Goal: Information Seeking & Learning: Learn about a topic

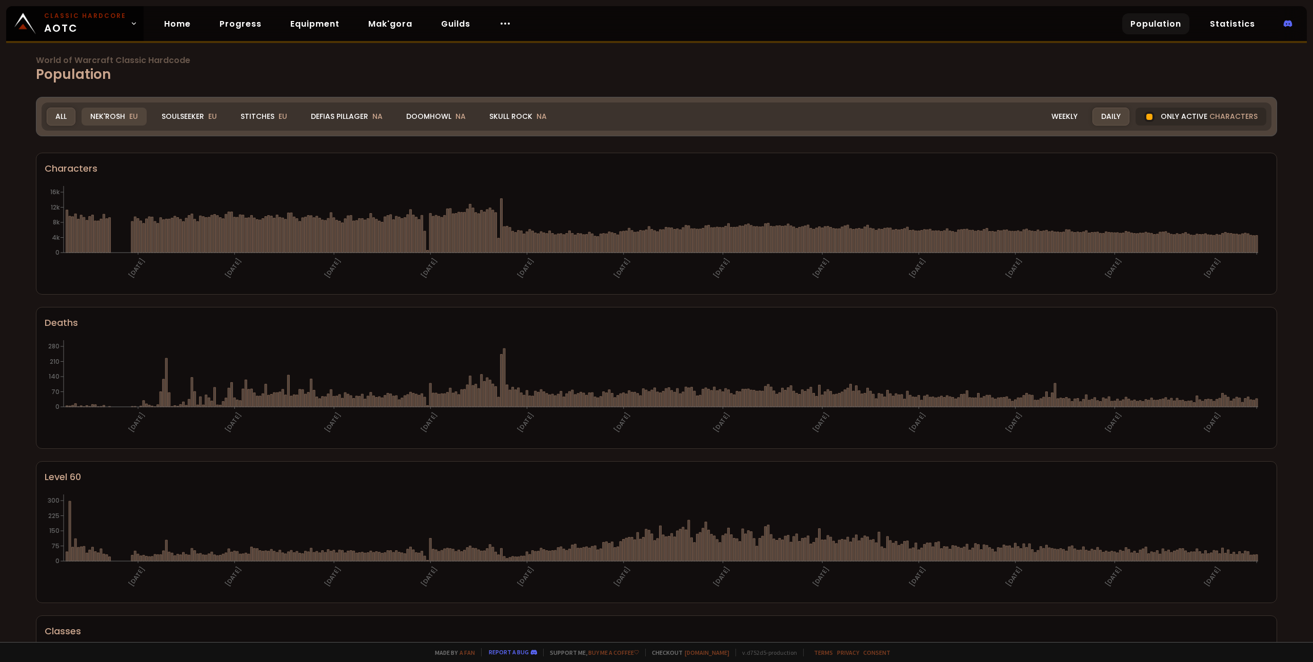
click at [118, 117] on div "Nek'Rosh EU" at bounding box center [114, 117] width 65 height 18
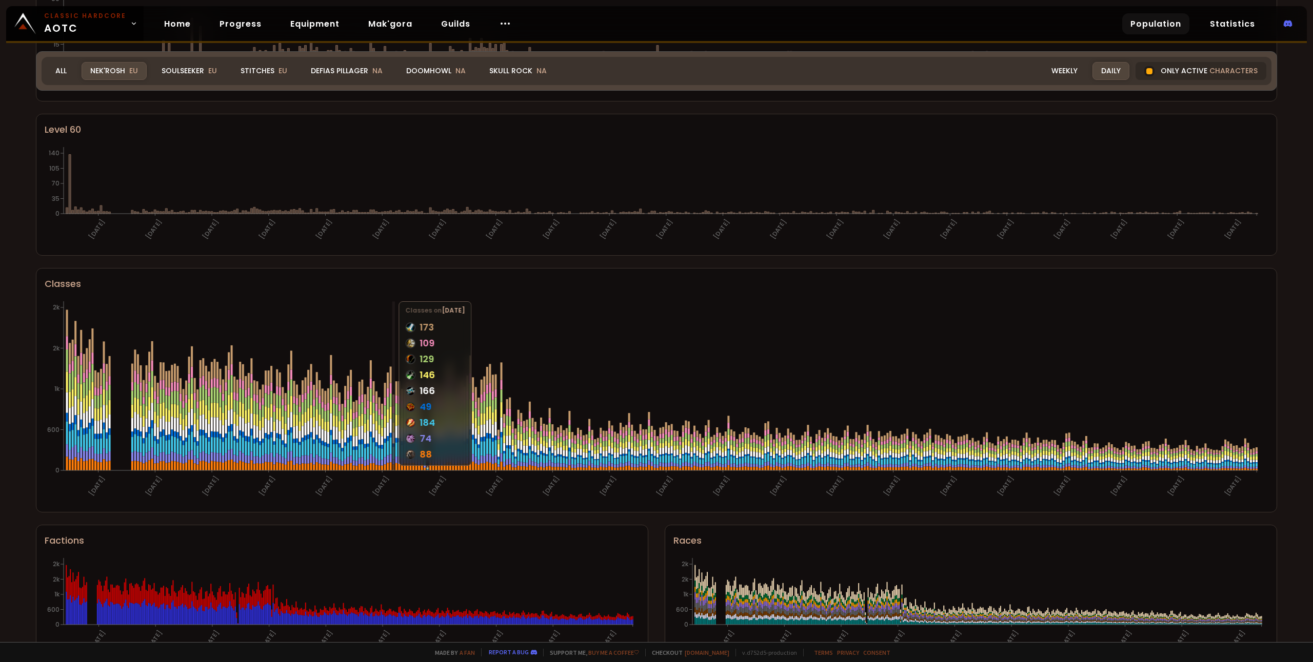
scroll to position [381, 0]
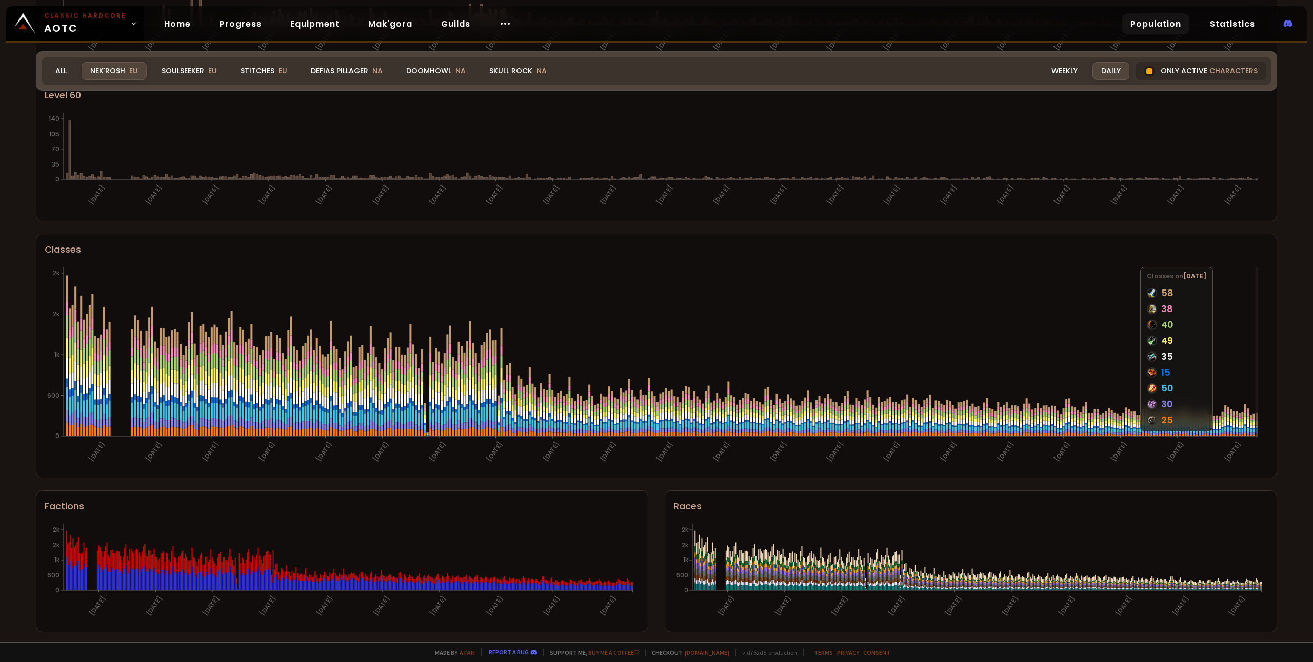
click at [1257, 424] on icon at bounding box center [1256, 423] width 2 height 3
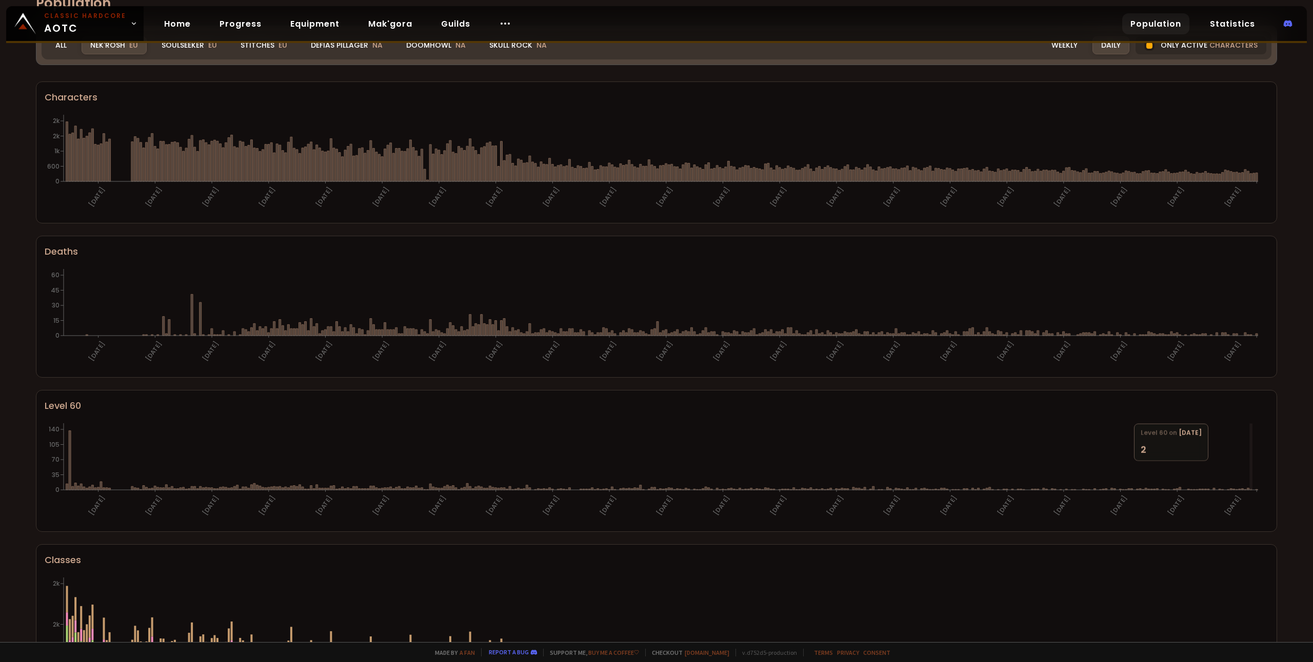
scroll to position [0, 0]
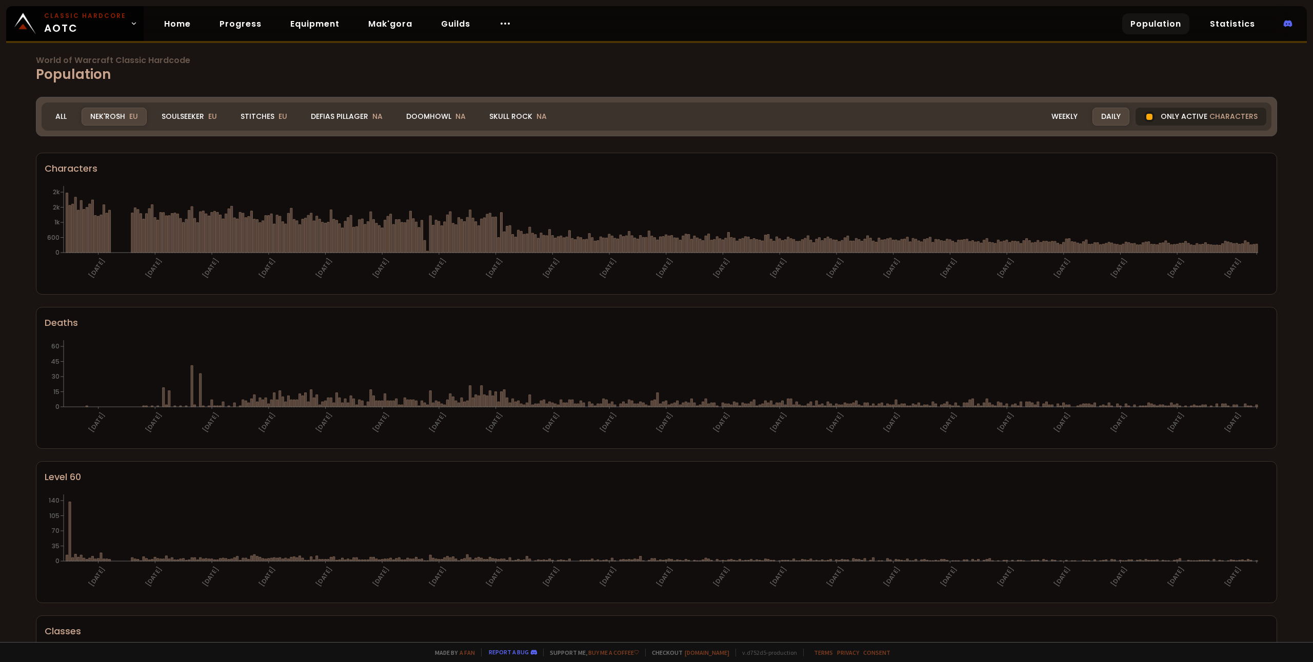
click at [1233, 122] on span "characters" at bounding box center [1233, 116] width 48 height 11
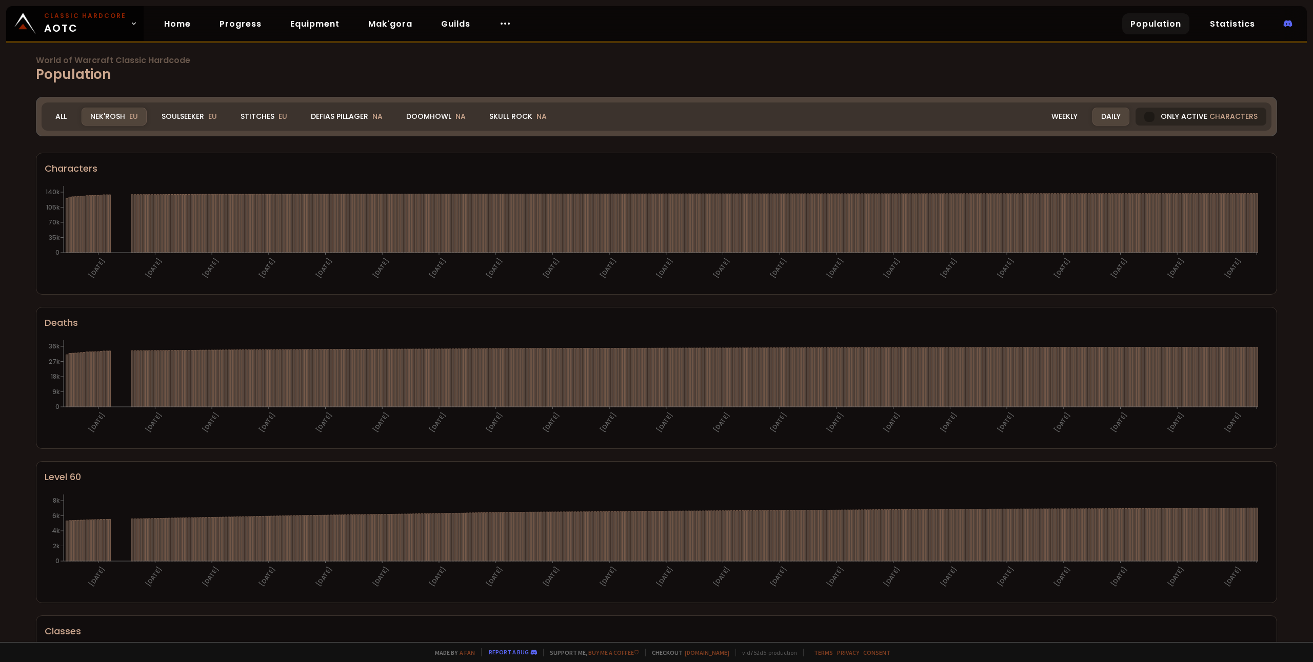
click at [1218, 120] on span "characters" at bounding box center [1233, 116] width 48 height 11
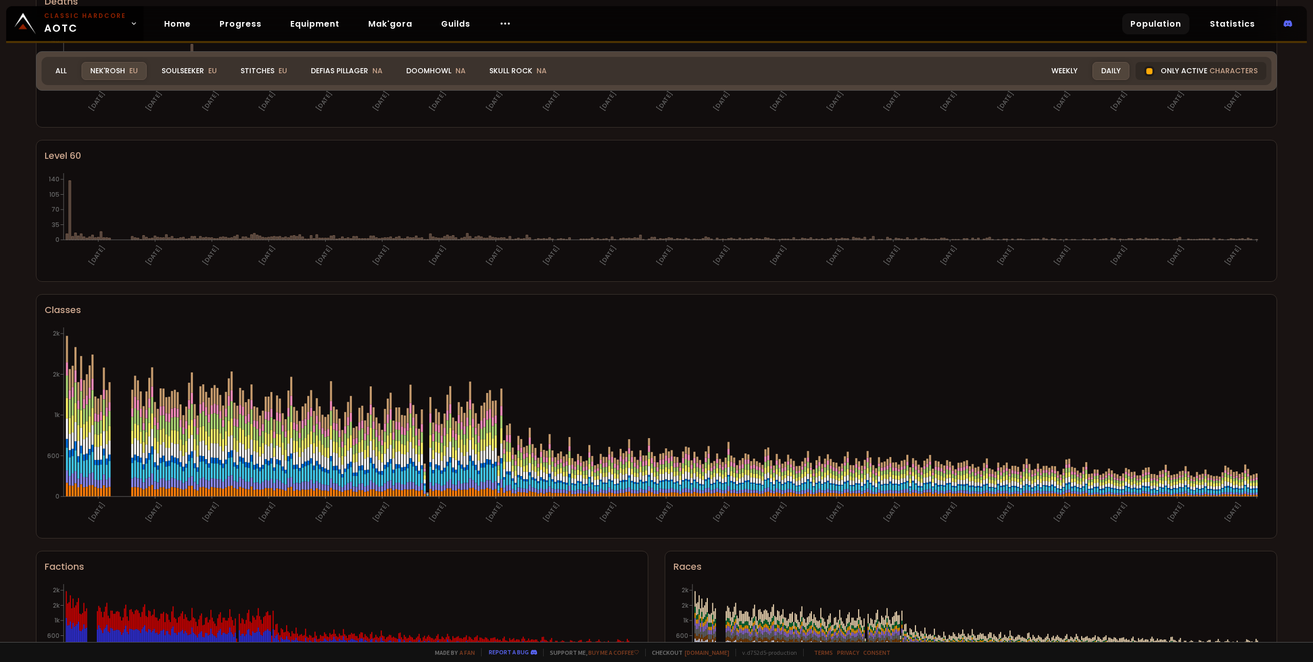
scroll to position [381, 0]
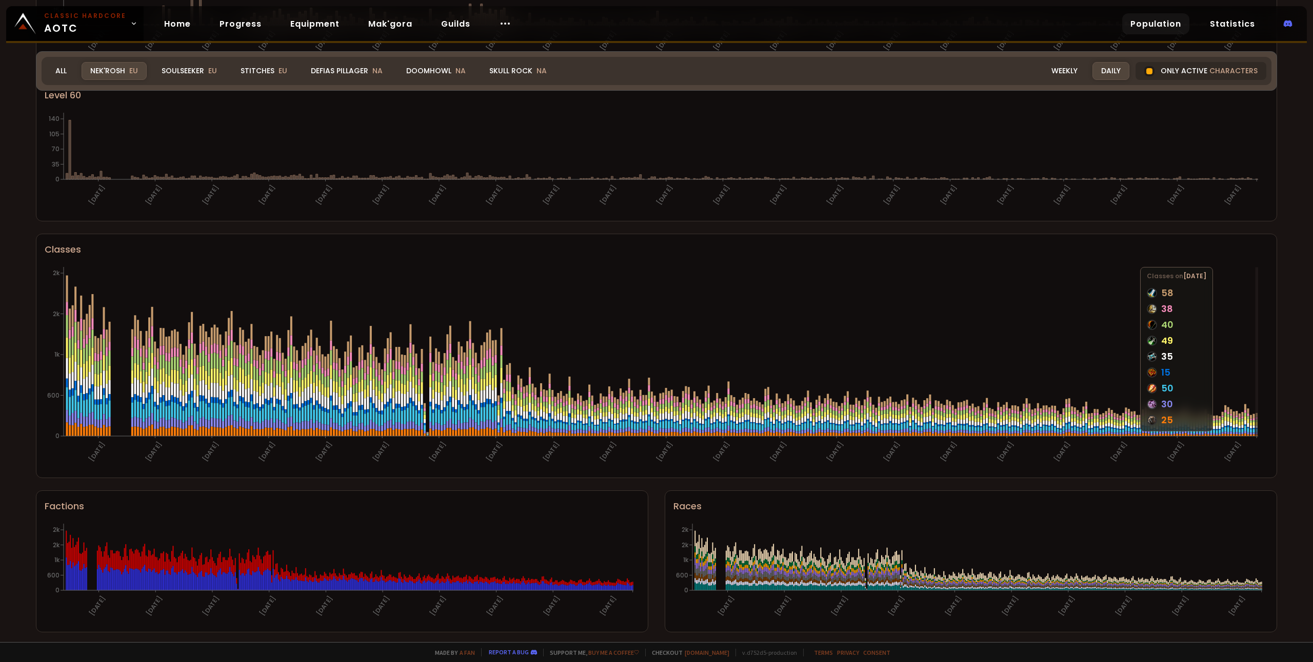
click at [1256, 426] on icon at bounding box center [1256, 427] width 2 height 3
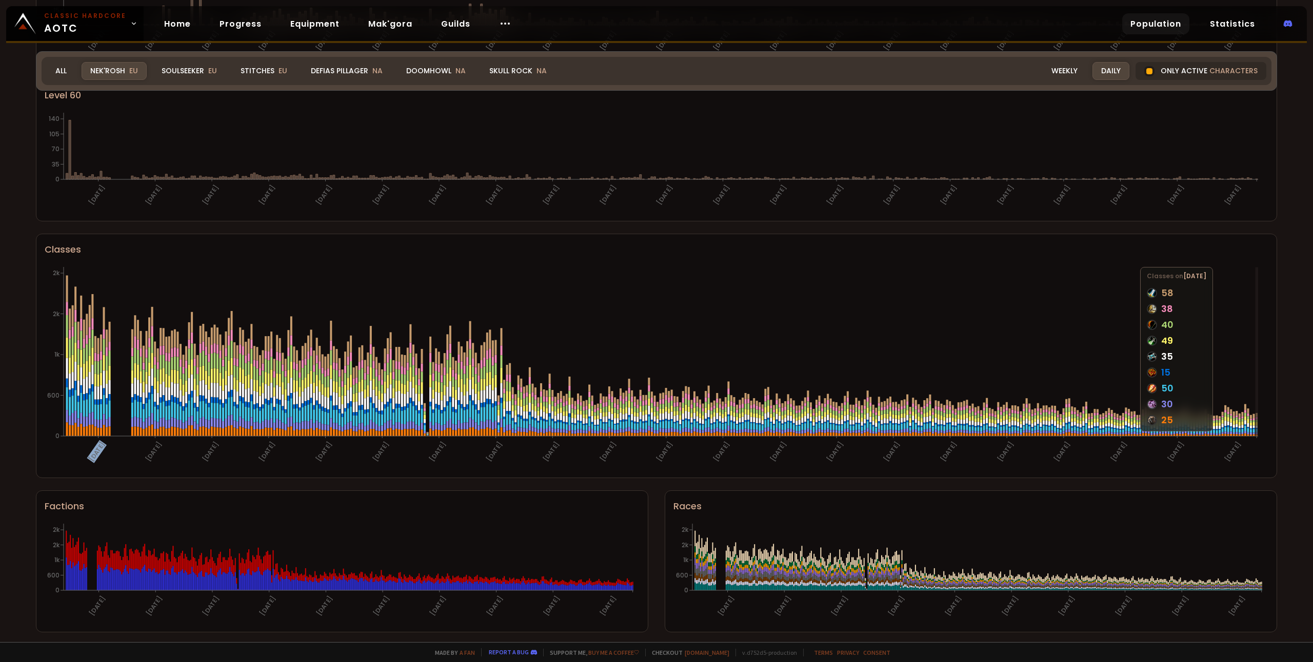
click at [1256, 426] on icon at bounding box center [1256, 427] width 2 height 3
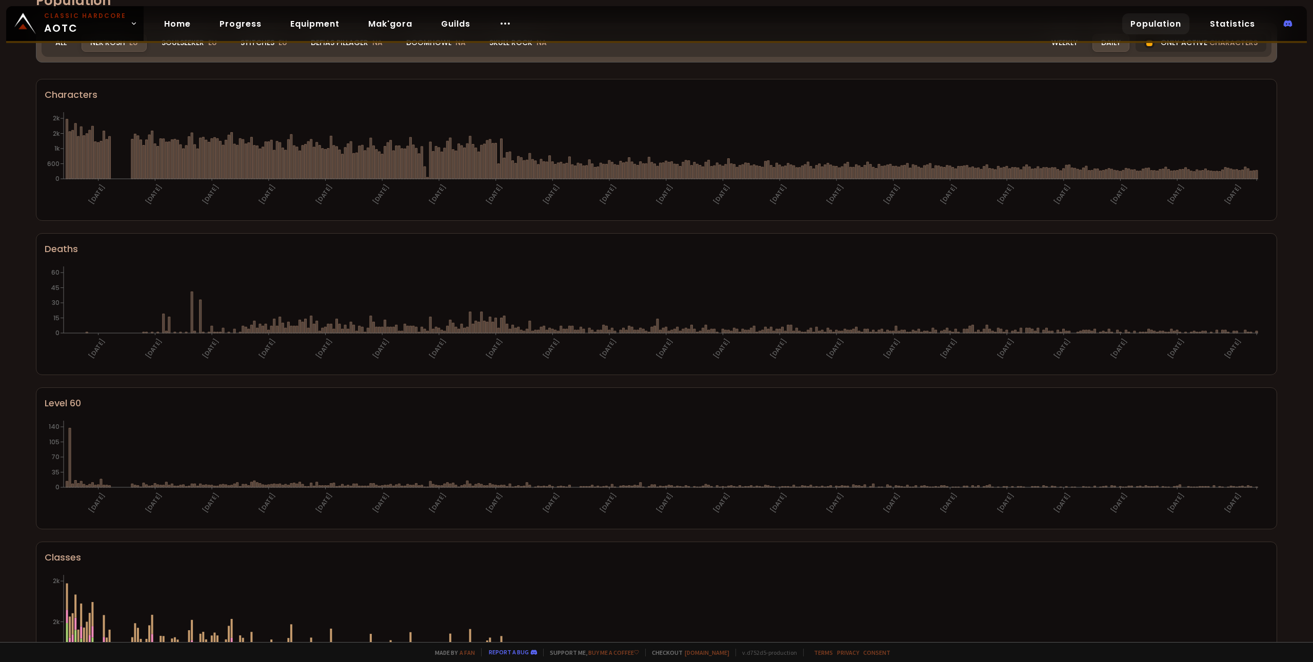
scroll to position [23, 0]
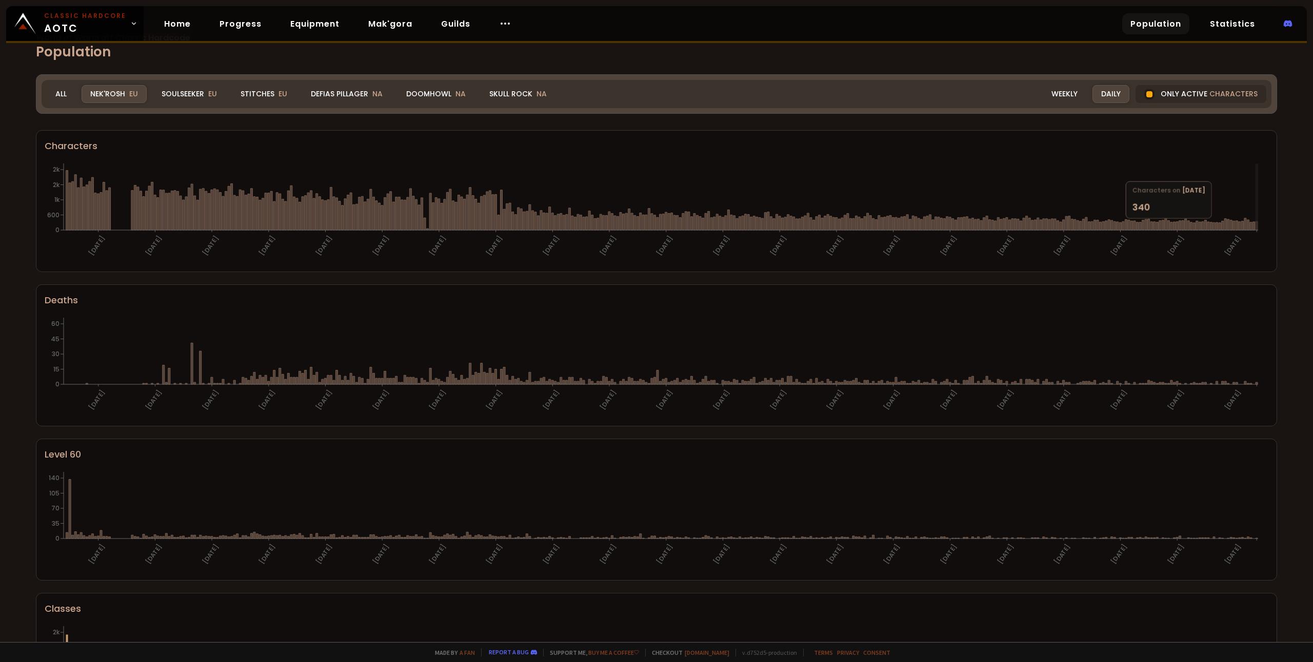
click at [1257, 227] on icon "[DATE] [DATE] [DATE] [DATE] [DATE] [DATE] [DATE] [DATE] [DATE] [DATE] [DATE] [D…" at bounding box center [653, 212] width 1216 height 103
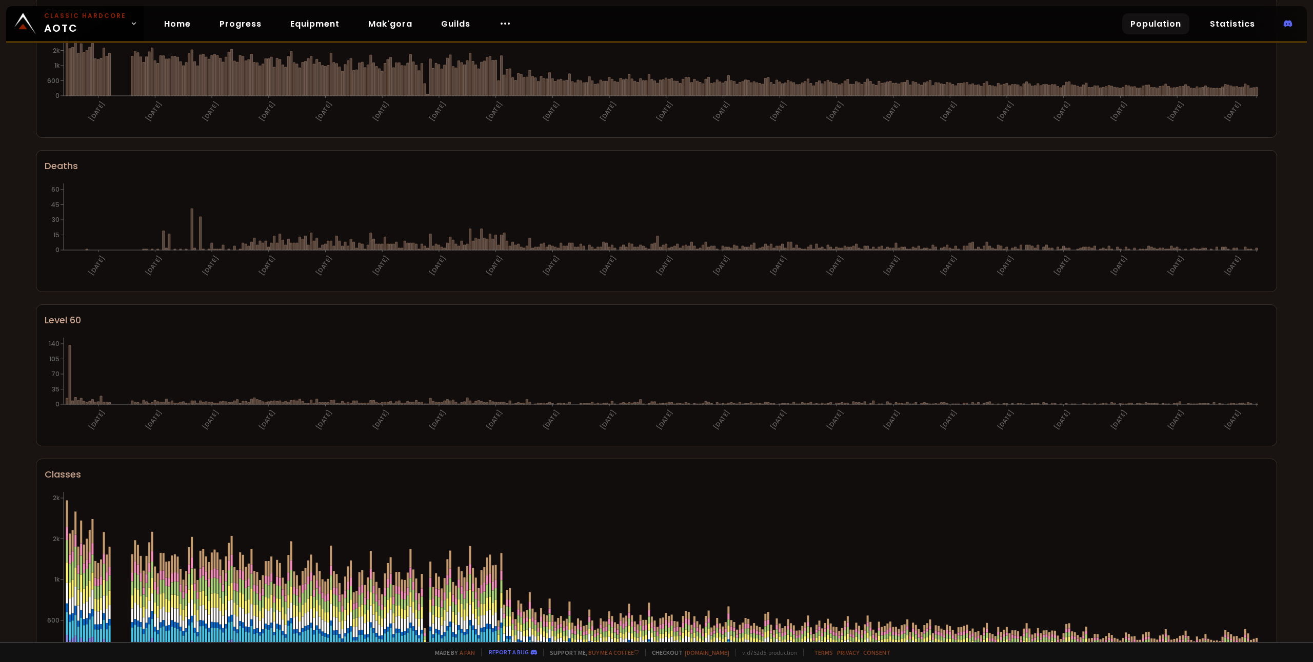
scroll to position [0, 0]
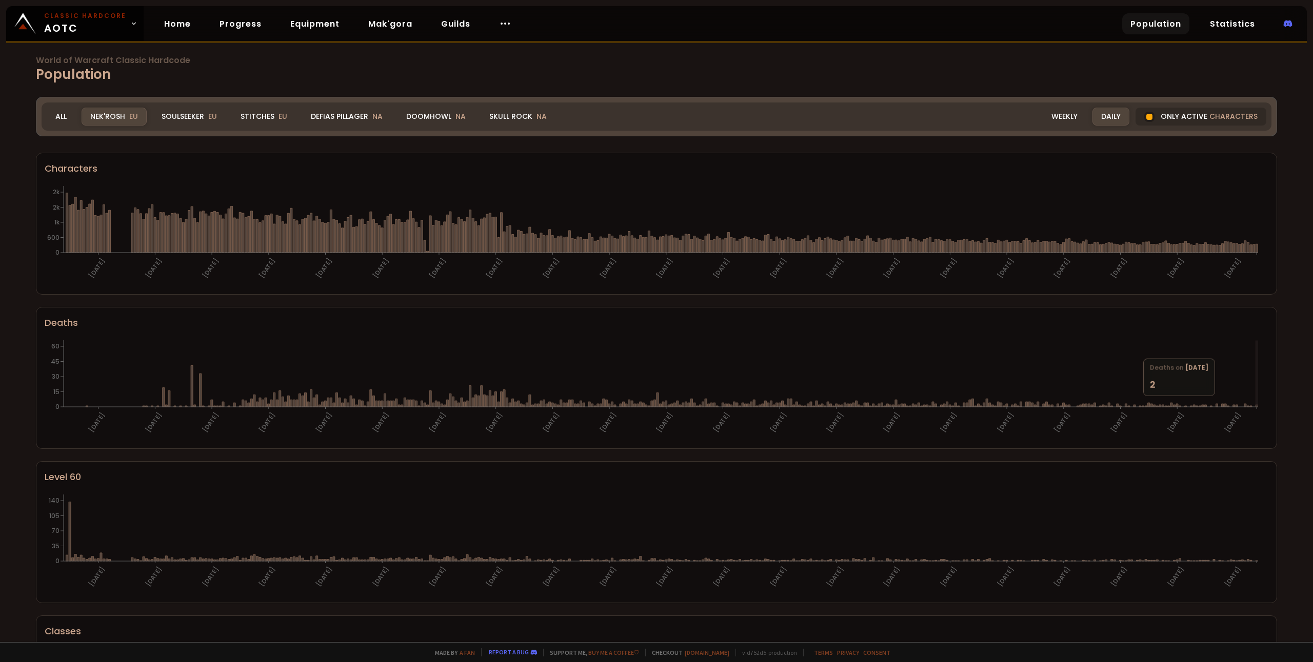
click at [1256, 404] on icon "[DATE] [DATE] [DATE] [DATE] [DATE] [DATE] [DATE] [DATE] [DATE] [DATE] [DATE] [D…" at bounding box center [653, 389] width 1216 height 103
click at [1255, 406] on icon at bounding box center [1256, 406] width 2 height 2
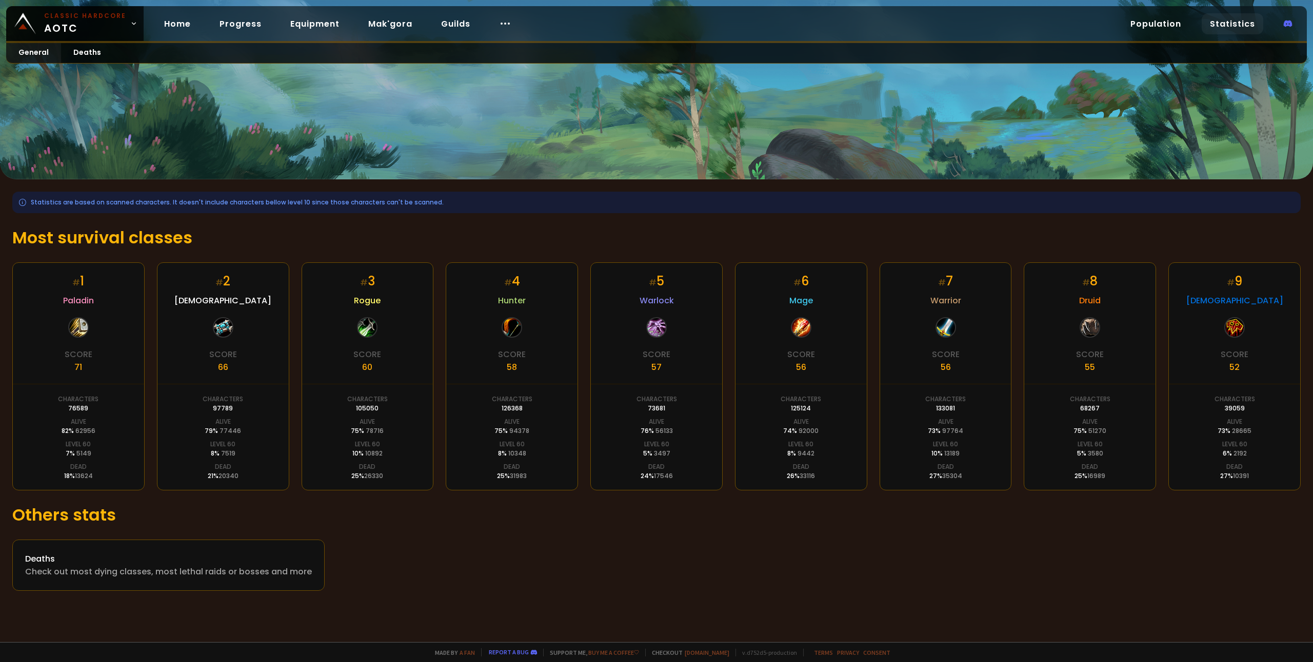
click at [162, 238] on h1 "Most survival classes" at bounding box center [656, 238] width 1288 height 25
click at [719, 554] on div "Statistics are based on scanned characters. It doesn't include characters bello…" at bounding box center [656, 391] width 1313 height 424
click at [694, 528] on h1 "Others stats" at bounding box center [656, 515] width 1288 height 25
click at [690, 528] on h1 "Others stats" at bounding box center [656, 515] width 1288 height 25
click at [567, 205] on div "Statistics are based on scanned characters. It doesn't include characters bello…" at bounding box center [656, 203] width 1288 height 22
